Goal: Task Accomplishment & Management: Use online tool/utility

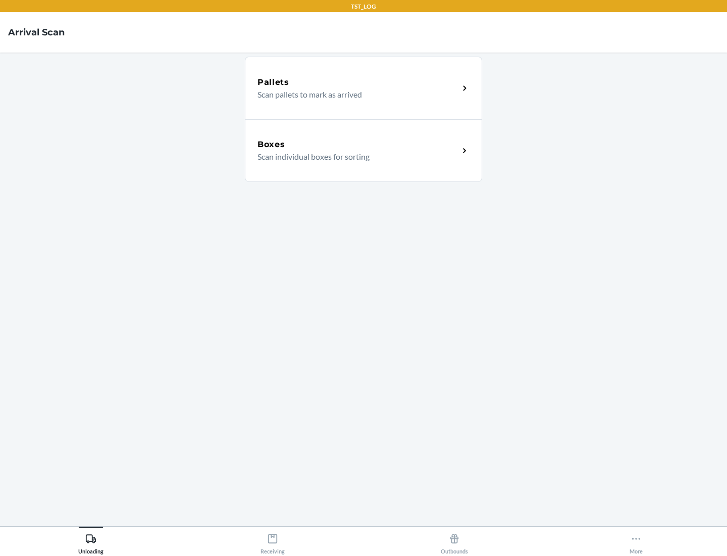
click at [358, 144] on div "Boxes" at bounding box center [359, 144] width 202 height 12
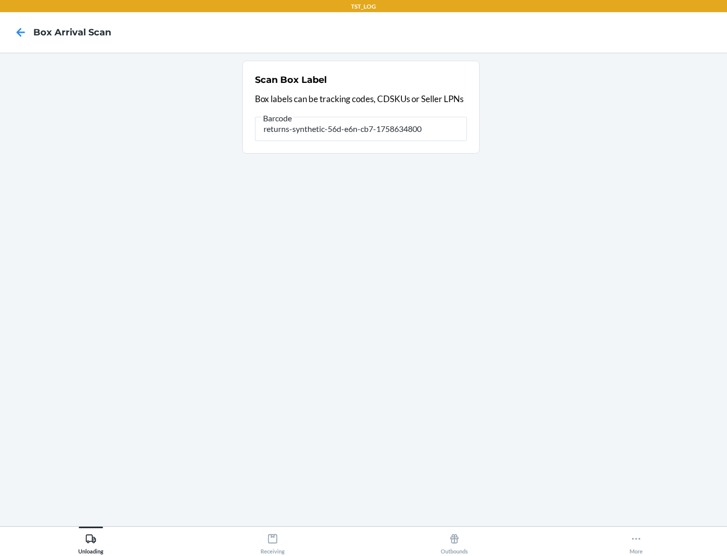
type input "returns-synthetic-56d-e6n-cb7-1758634800"
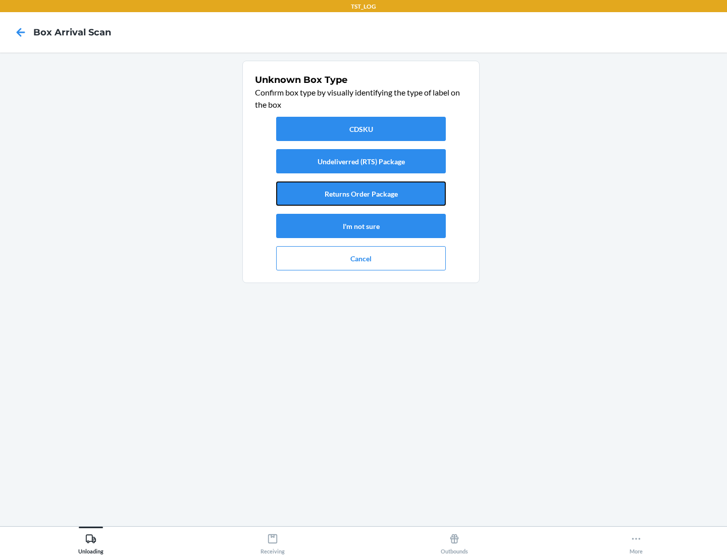
click at [361, 193] on button "Returns Order Package" at bounding box center [361, 193] width 170 height 24
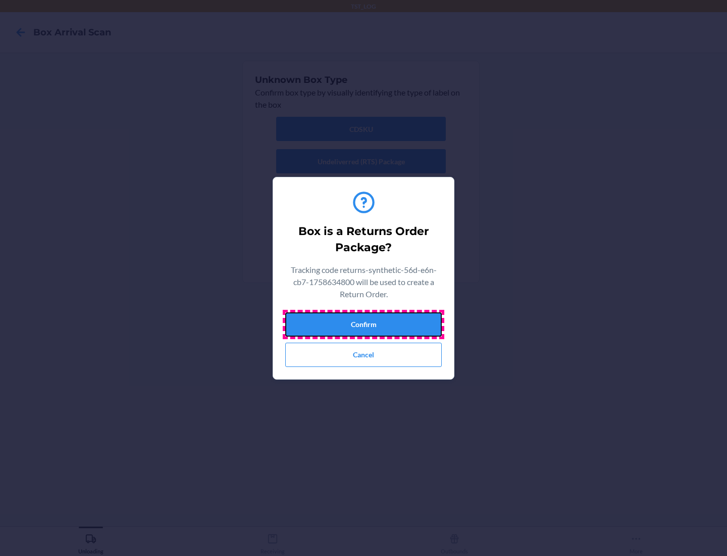
click at [364, 324] on button "Confirm" at bounding box center [363, 324] width 157 height 24
